Goal: Task Accomplishment & Management: Manage account settings

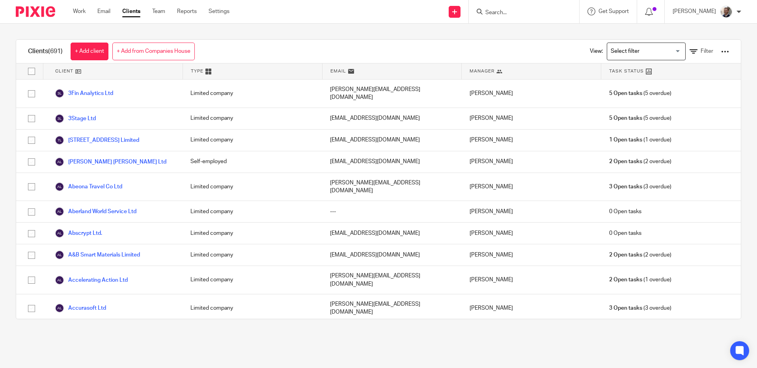
click at [504, 12] on input "Search" at bounding box center [520, 12] width 71 height 7
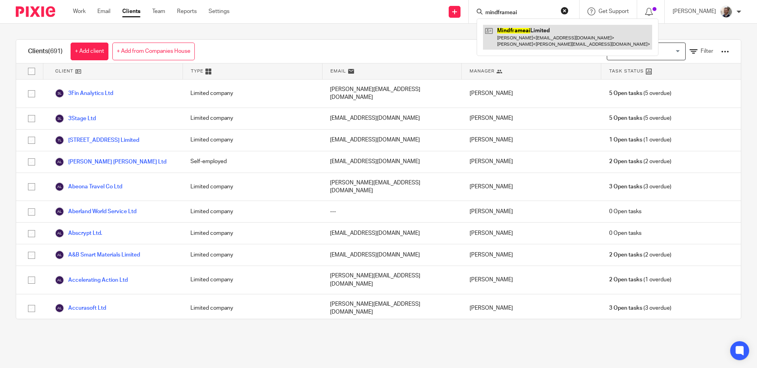
type input "mindframeai"
click at [506, 28] on link at bounding box center [567, 37] width 169 height 24
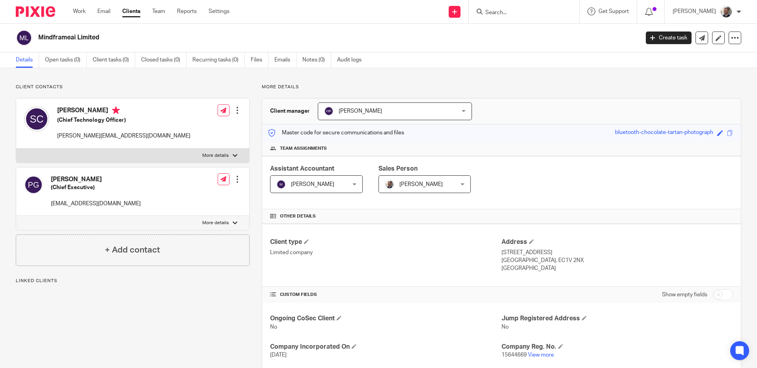
scroll to position [133, 0]
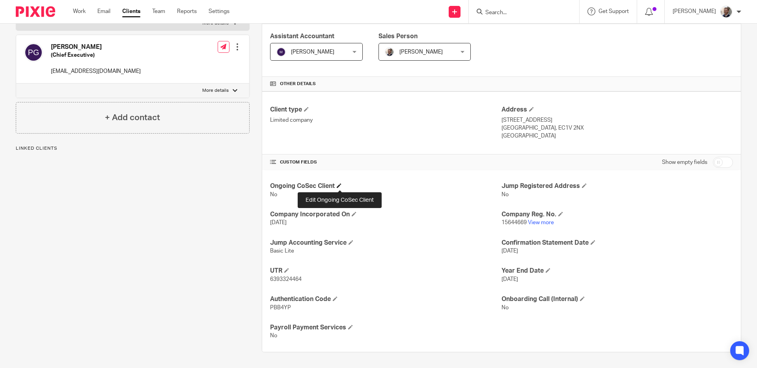
click at [347, 183] on h4 "Ongoing CoSec Client" at bounding box center [386, 186] width 232 height 8
click at [341, 185] on span at bounding box center [339, 185] width 5 height 5
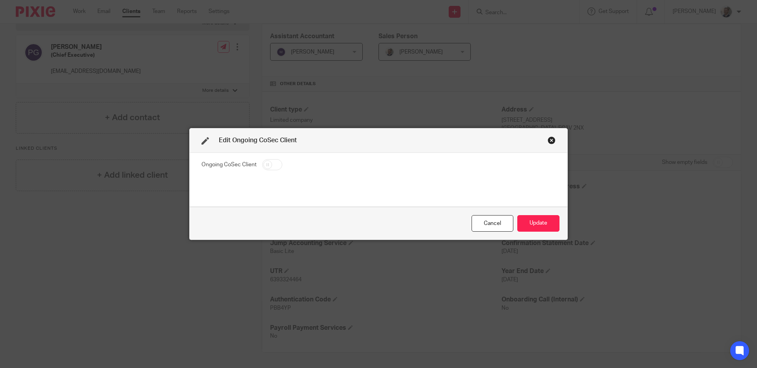
click at [278, 164] on input "checkbox" at bounding box center [272, 164] width 20 height 11
checkbox input "true"
click at [547, 218] on button "Update" at bounding box center [538, 223] width 42 height 17
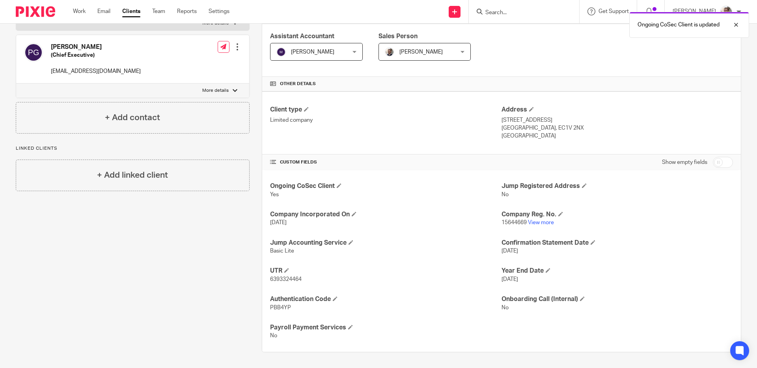
scroll to position [0, 0]
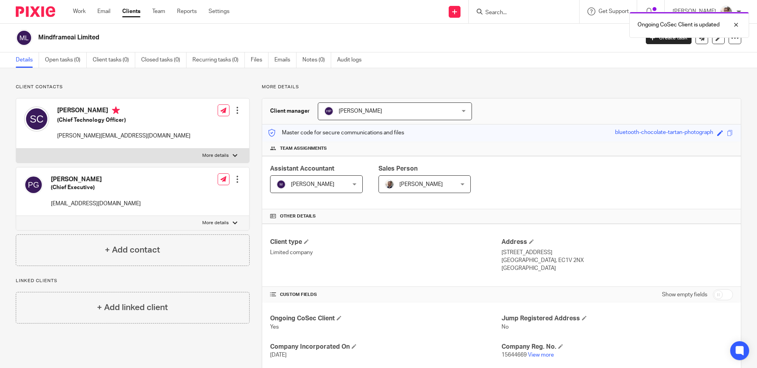
click at [360, 81] on div "Client contacts Pinar Gorgulu (Chief Executive) pinar@mindframe-ai.com Edit con…" at bounding box center [378, 284] width 757 height 433
click at [233, 62] on link "Recurring tasks (0)" at bounding box center [218, 59] width 52 height 15
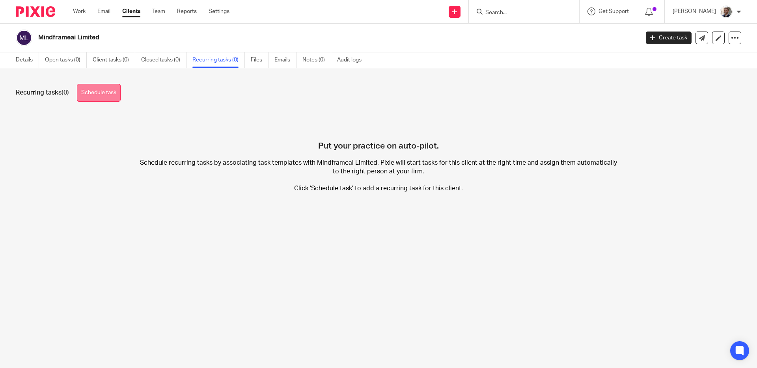
click at [90, 99] on link "Schedule task" at bounding box center [99, 93] width 44 height 18
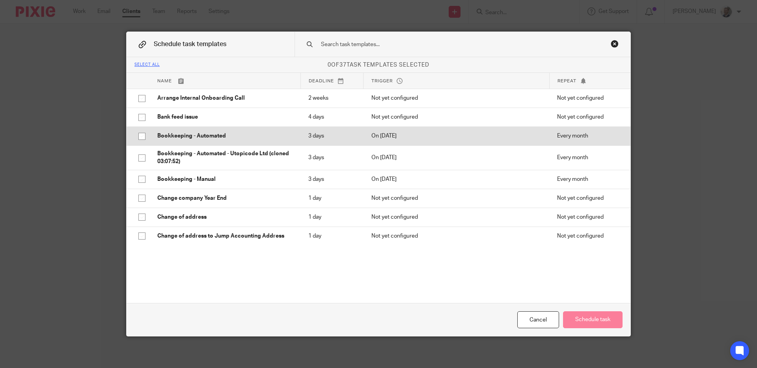
click at [234, 131] on td "Bookkeeping - Automated" at bounding box center [224, 136] width 151 height 19
checkbox input "true"
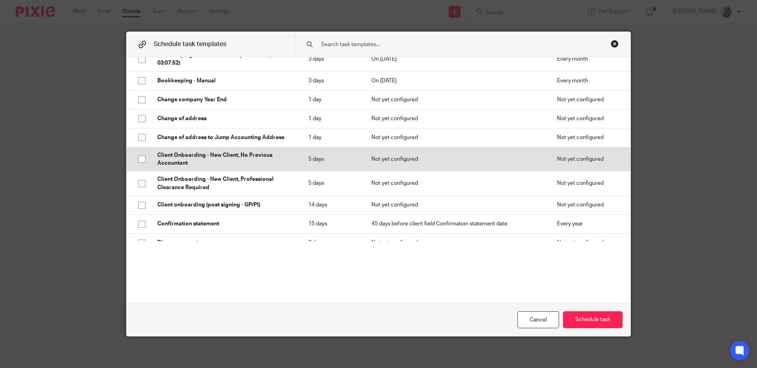
scroll to position [102, 0]
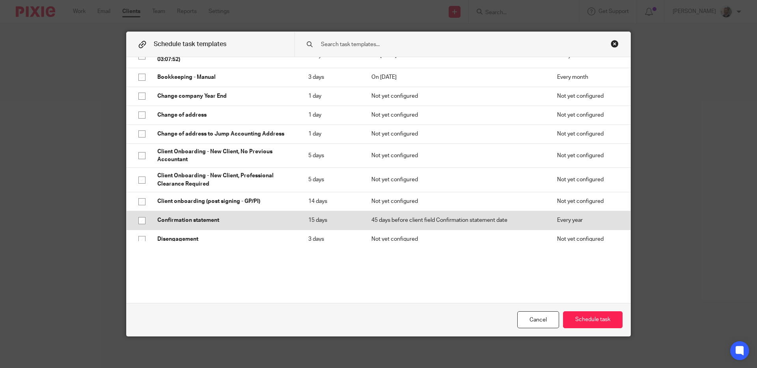
click at [235, 220] on p "Confirmation statement" at bounding box center [224, 221] width 135 height 8
checkbox input "true"
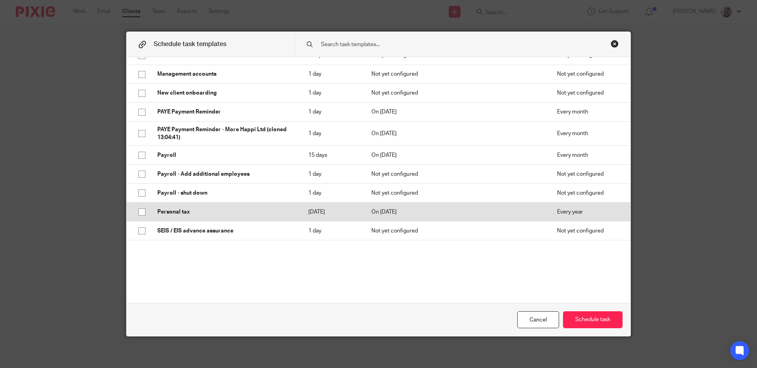
scroll to position [569, 0]
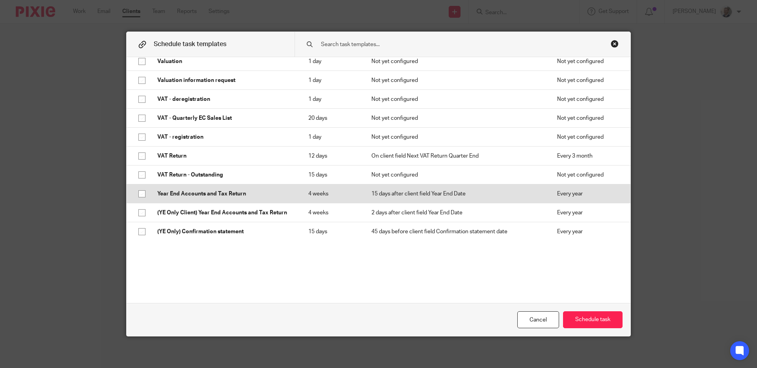
click at [235, 190] on p "Year End Accounts and Tax Return" at bounding box center [224, 194] width 135 height 8
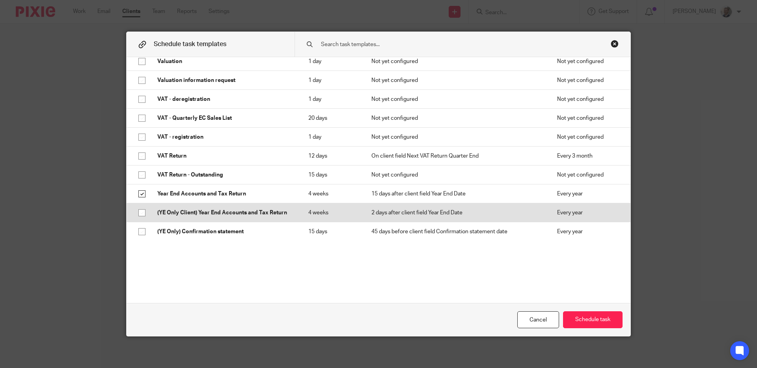
checkbox input "true"
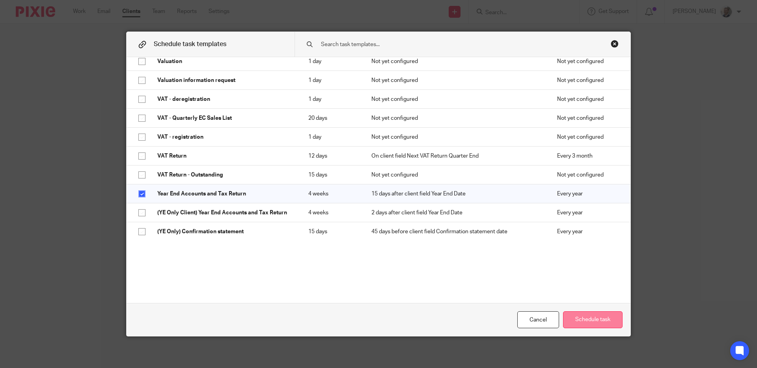
click at [583, 323] on button "Schedule task" at bounding box center [593, 320] width 60 height 17
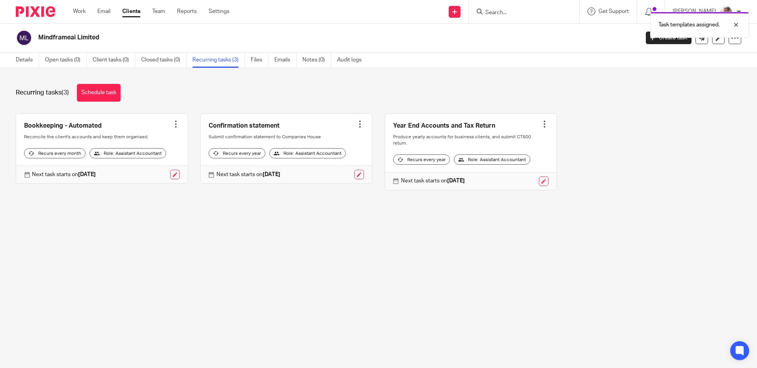
click at [198, 90] on div "Recurring tasks (3) Schedule task" at bounding box center [379, 93] width 726 height 18
click at [62, 62] on link "Open tasks (0)" at bounding box center [66, 59] width 42 height 15
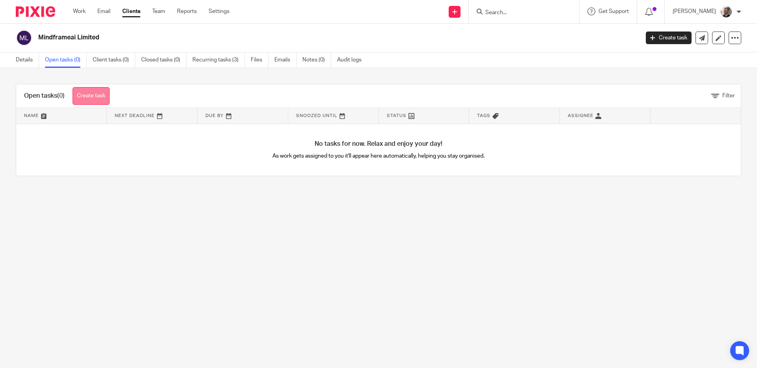
click at [104, 91] on link "Create task" at bounding box center [91, 96] width 37 height 18
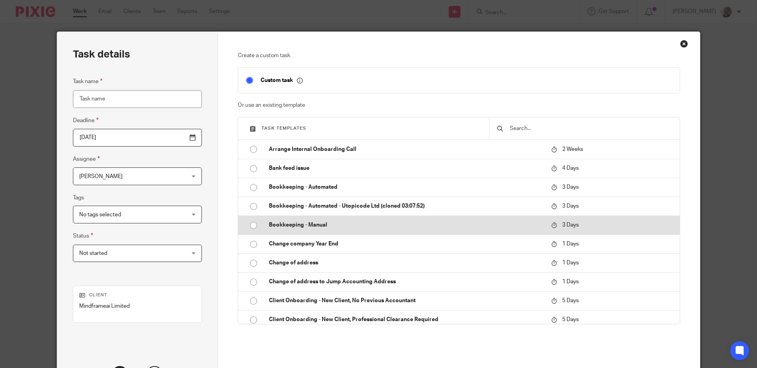
scroll to position [516, 0]
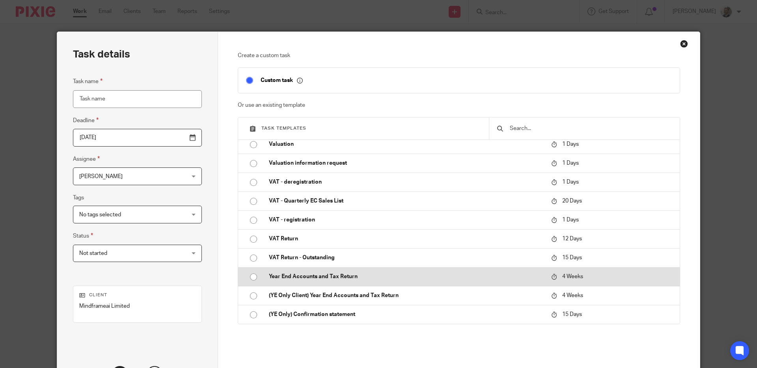
click at [321, 273] on p "Year End Accounts and Tax Return" at bounding box center [406, 277] width 274 height 8
type input "2025-09-19"
type input "Year End Accounts and Tax Return"
checkbox input "false"
radio input "true"
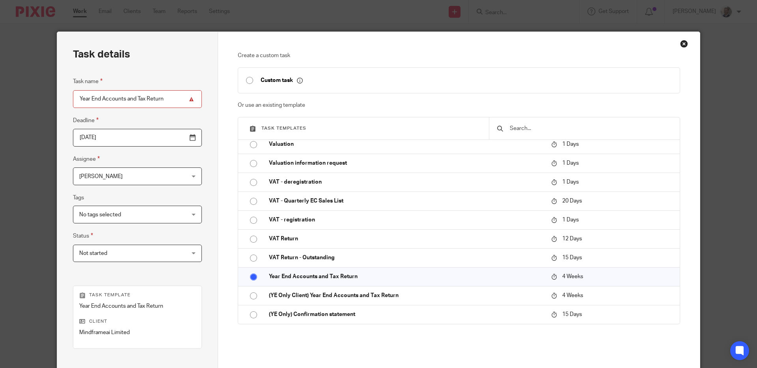
click at [77, 99] on input "Year End Accounts and Tax Return" at bounding box center [137, 99] width 129 height 18
type input "2025 Year End Accounts and Tax Return"
click at [121, 181] on span "[PERSON_NAME]" at bounding box center [128, 176] width 98 height 17
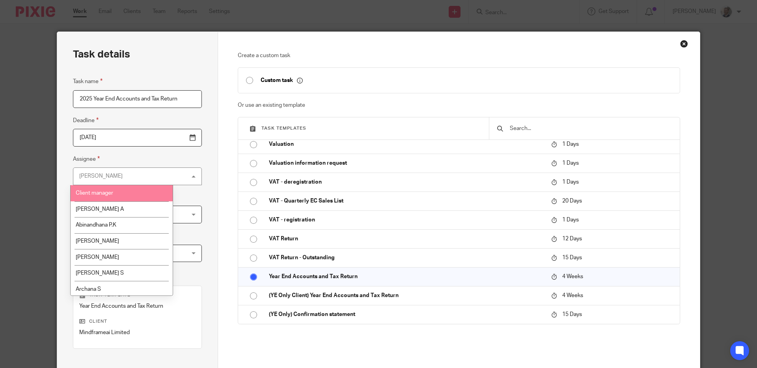
click at [124, 196] on li "Client manager" at bounding box center [122, 193] width 102 height 16
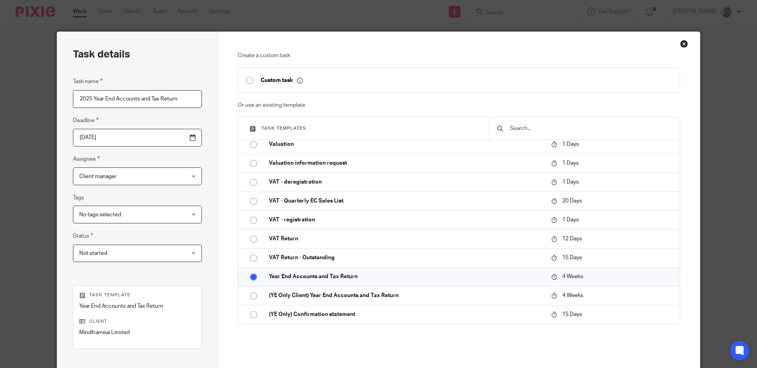
click at [192, 144] on div "Task details Task name 2025 Year End Accounts and Tax Return Deadline 2025-09-1…" at bounding box center [137, 233] width 161 height 402
click at [130, 174] on span "Client manager" at bounding box center [128, 176] width 98 height 17
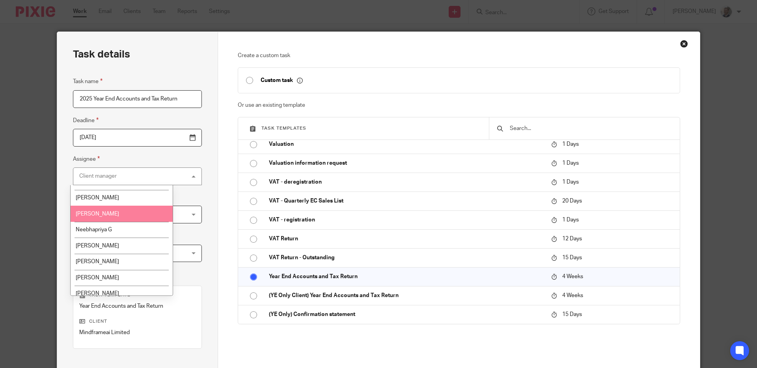
scroll to position [830, 0]
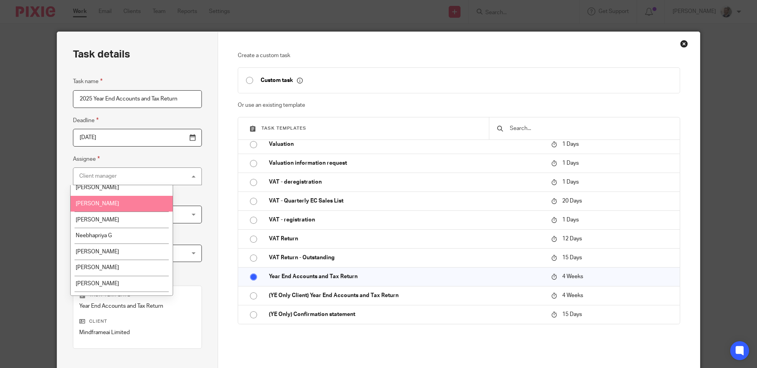
click at [141, 212] on li "Mithun K" at bounding box center [122, 204] width 102 height 16
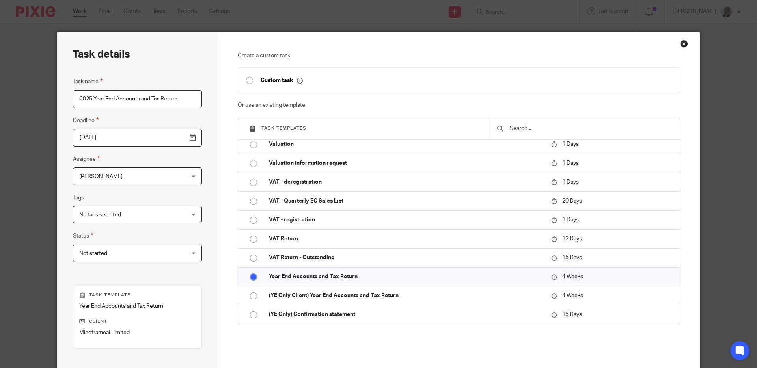
click at [189, 211] on div "Task details Task name 2025 Year End Accounts and Tax Return Deadline 2025-09-1…" at bounding box center [137, 233] width 161 height 402
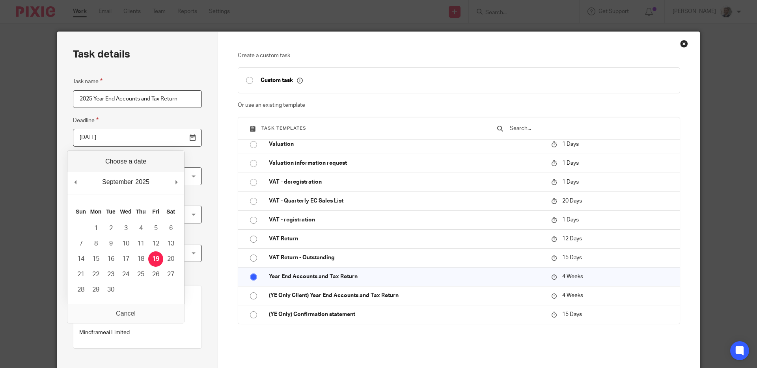
click at [144, 143] on input "2025-09-19" at bounding box center [137, 138] width 129 height 18
click at [203, 223] on div "Task details Task name 2025 Year End Accounts and Tax Return Deadline 2025-09-1…" at bounding box center [137, 233] width 161 height 402
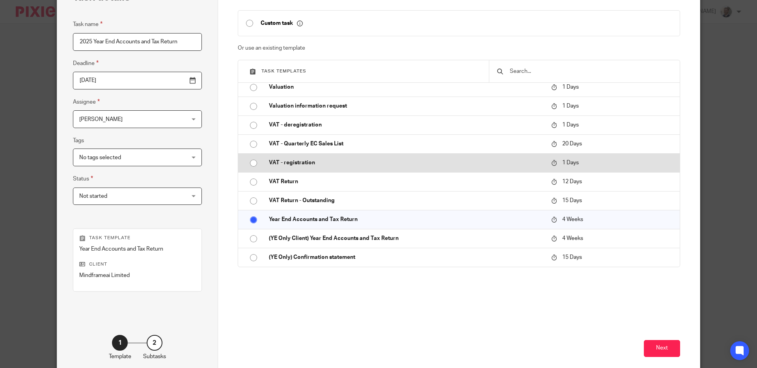
scroll to position [98, 0]
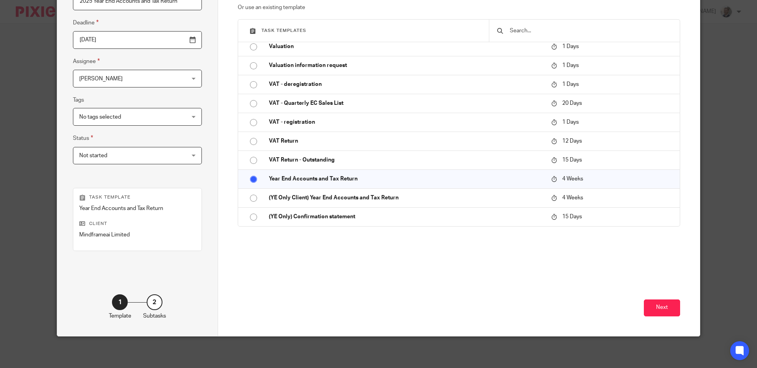
click at [656, 296] on div "Next" at bounding box center [459, 301] width 443 height 69
click at [659, 305] on button "Next" at bounding box center [662, 308] width 36 height 17
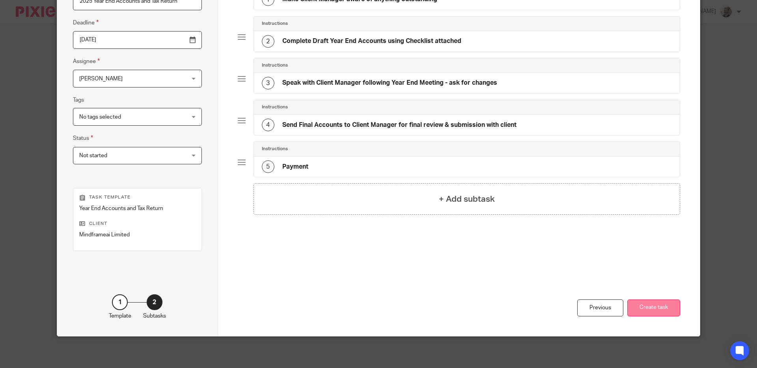
click at [659, 311] on button "Create task" at bounding box center [653, 308] width 53 height 17
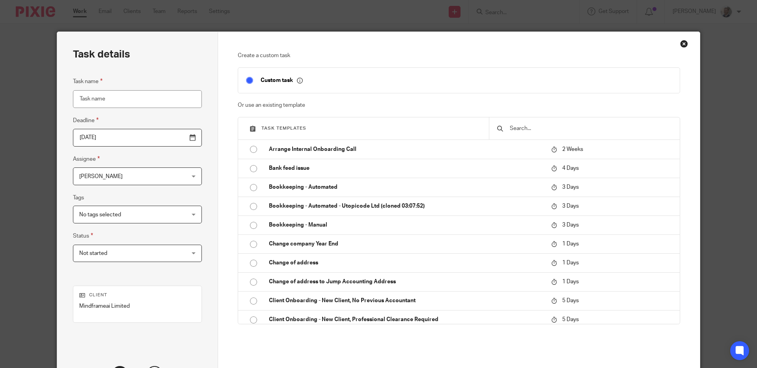
click at [682, 45] on div "Close this dialog window" at bounding box center [684, 44] width 8 height 8
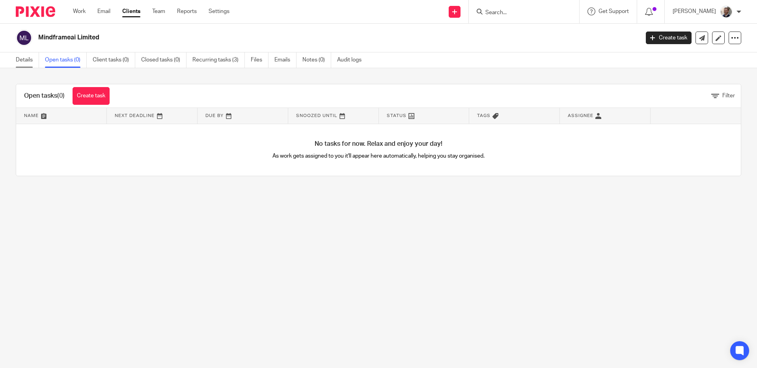
click at [22, 63] on link "Details" at bounding box center [27, 59] width 23 height 15
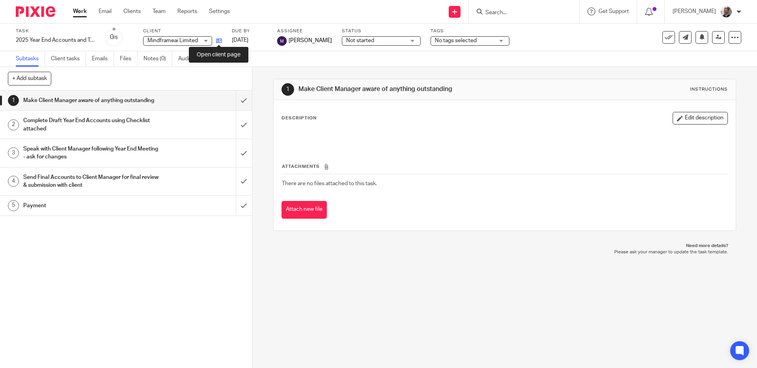
click at [221, 39] on icon at bounding box center [219, 41] width 6 height 6
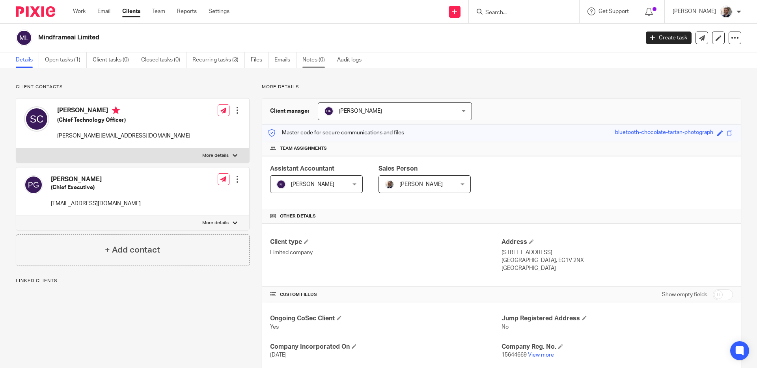
click at [316, 56] on link "Notes (0)" at bounding box center [316, 59] width 29 height 15
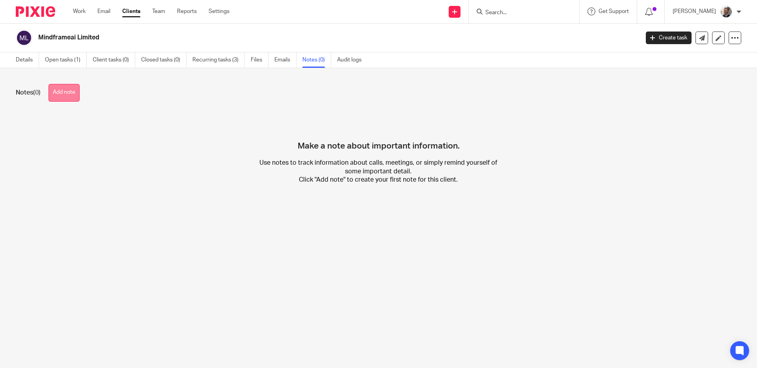
click at [63, 99] on button "Add note" at bounding box center [64, 93] width 31 height 18
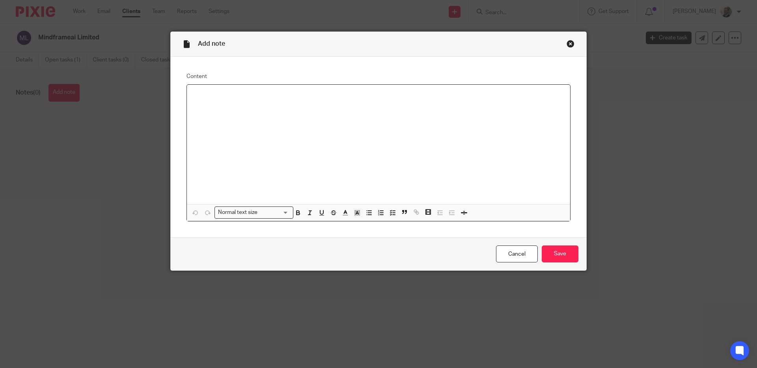
click at [269, 117] on div at bounding box center [378, 144] width 383 height 119
click at [233, 118] on p "Start Date: 1st AUgust 2025" at bounding box center [378, 119] width 371 height 8
click at [555, 255] on input "Save" at bounding box center [560, 254] width 37 height 17
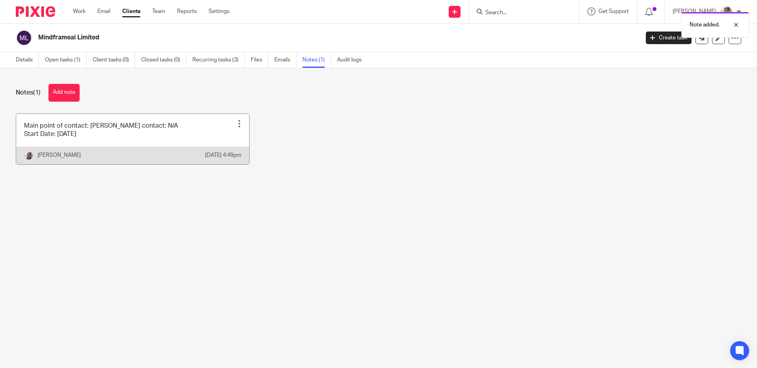
click at [235, 121] on div at bounding box center [239, 124] width 8 height 8
click at [218, 142] on span "Pin note" at bounding box center [219, 143] width 21 height 6
click at [176, 102] on div "Notes (1) Add note Main point of contact: [PERSON_NAME] contact: N/A Start Date…" at bounding box center [378, 130] width 757 height 124
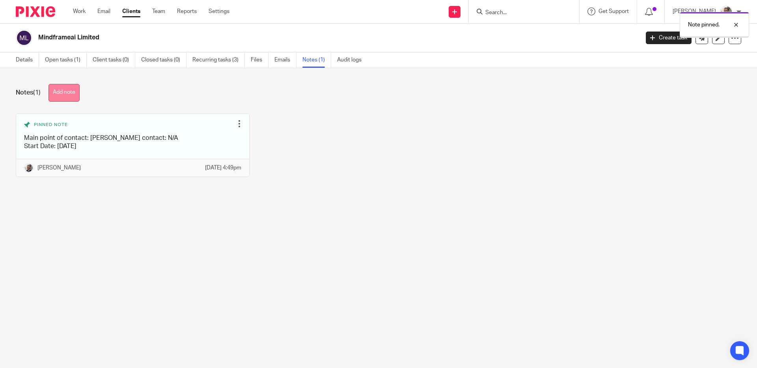
click at [64, 97] on button "Add note" at bounding box center [64, 93] width 31 height 18
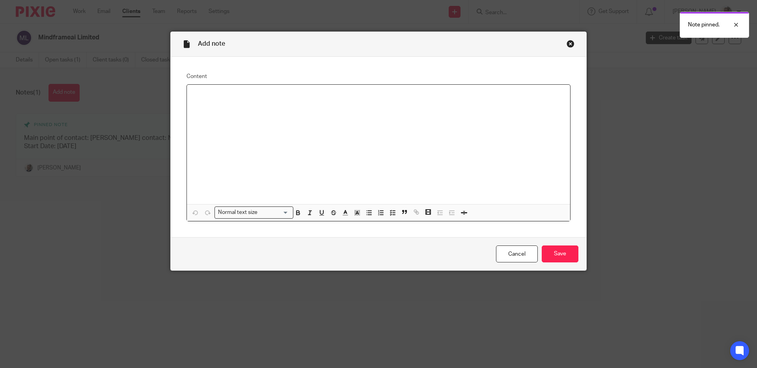
click at [243, 122] on div at bounding box center [378, 144] width 383 height 119
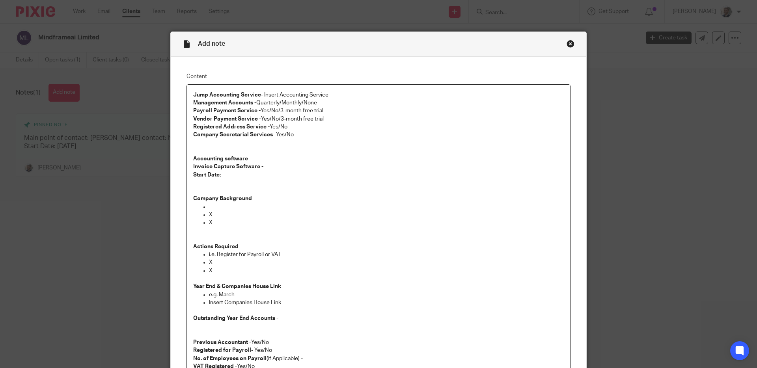
click at [347, 93] on p "Jump Accounting Service - Insert Accounting Service Management Accounts - Quart…" at bounding box center [378, 107] width 371 height 32
